Goal: Navigation & Orientation: Find specific page/section

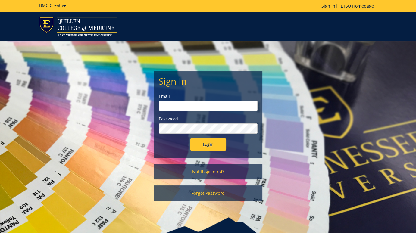
click at [183, 107] on input "email" at bounding box center [208, 106] width 99 height 10
type input "[EMAIL_ADDRESS][DOMAIN_NAME]"
click at [190, 139] on input "Login" at bounding box center [208, 145] width 36 height 12
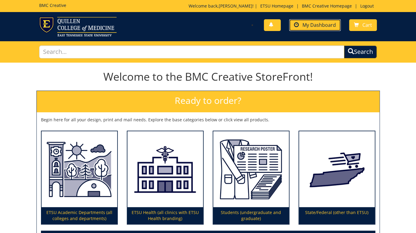
click at [315, 22] on span "My Dashboard" at bounding box center [319, 25] width 33 height 7
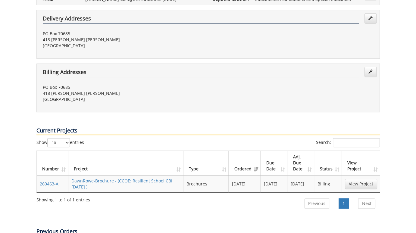
scroll to position [154, 0]
